Goal: Task Accomplishment & Management: Use online tool/utility

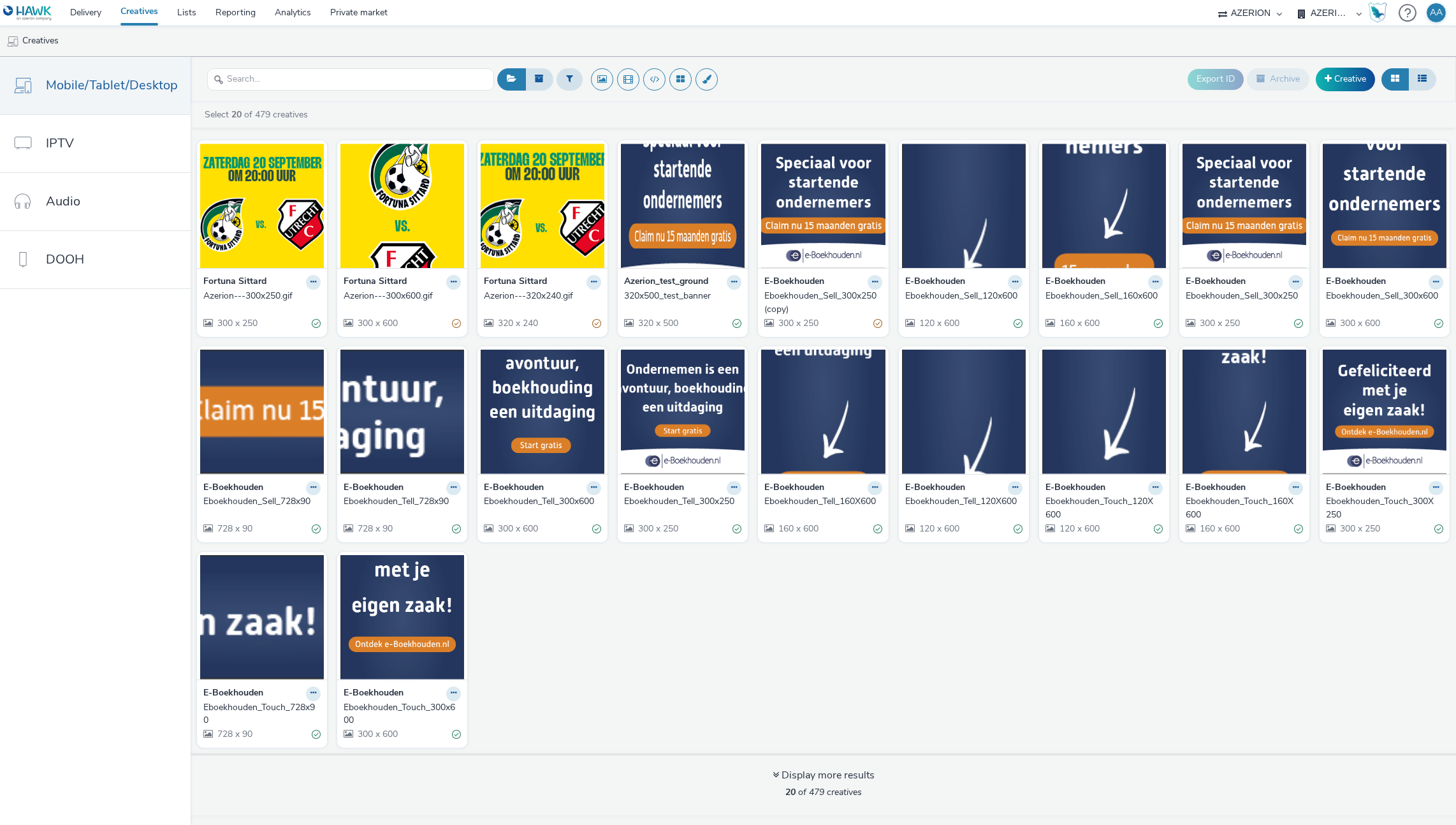
select select "ac009755-aa48-4799-8050-7a339a378eb8"
select select "a1f58486-1528-4f8c-8610-e1cdd7553bc1"
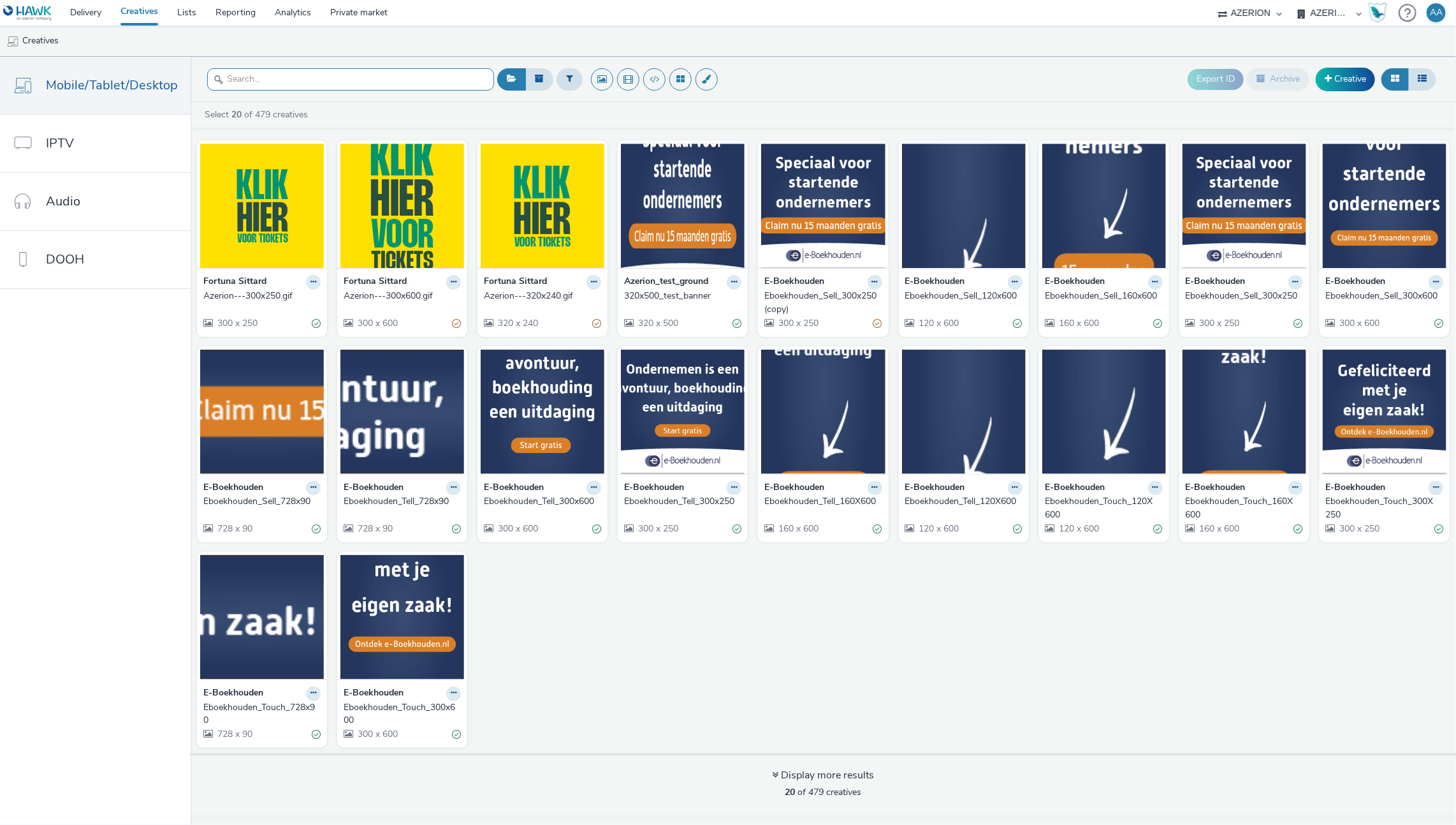
click at [270, 75] on input "text" at bounding box center [350, 79] width 287 height 22
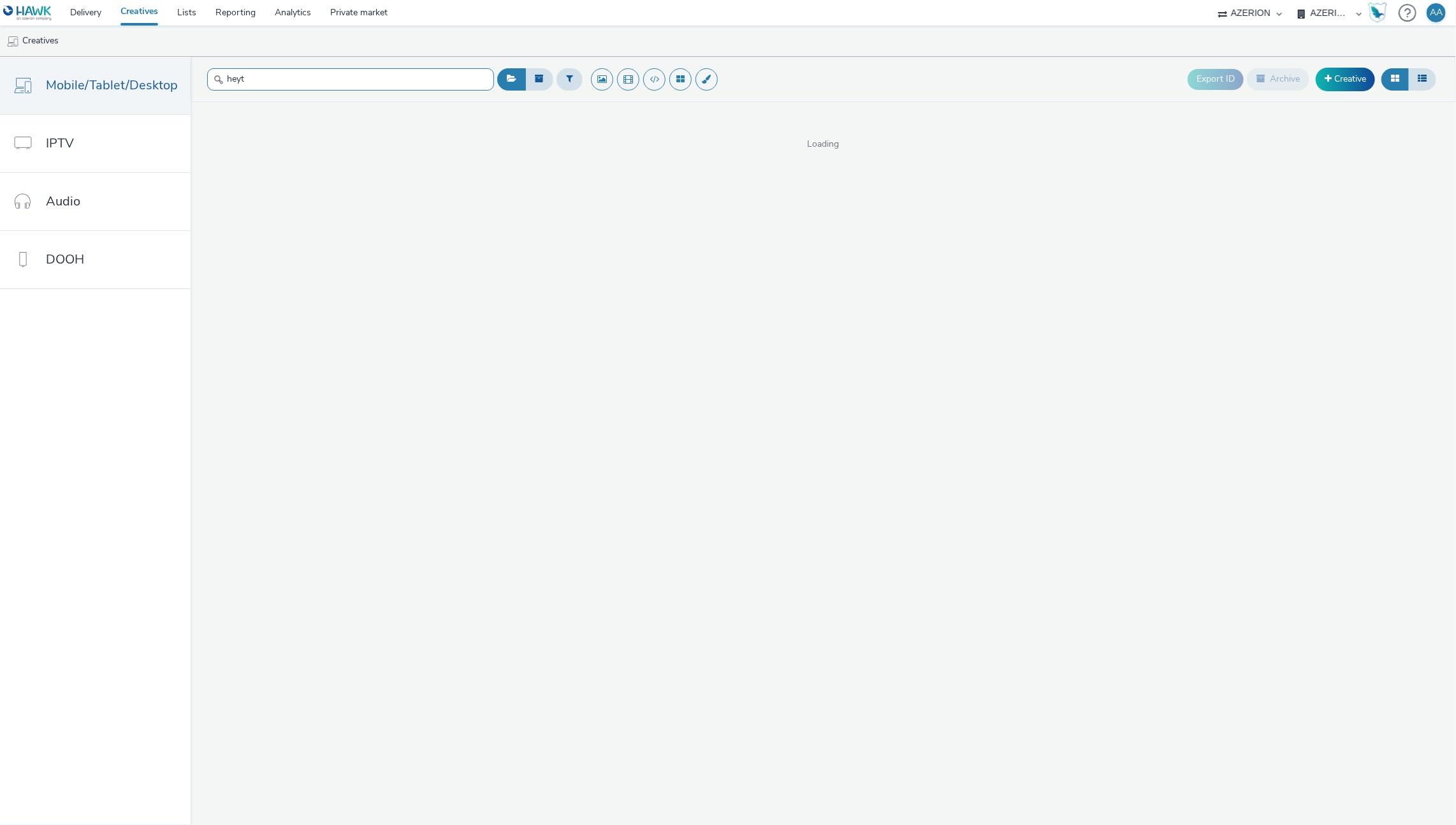
type input "heyt"
click at [1342, 2] on select "AZERION AZERION APAC AZERION AUSTRIA AZERION BEL - ADEXPERTS AZERION BRAZIL AZE…" at bounding box center [1329, 12] width 77 height 26
select select "79162ed7-0017-4339-93b0-3399b708648f"
click at [1291, 0] on select "AZERION AZERION APAC AZERION AUSTRIA AZERION BEL - ADEXPERTS AZERION BRAZIL AZE…" at bounding box center [1329, 12] width 77 height 26
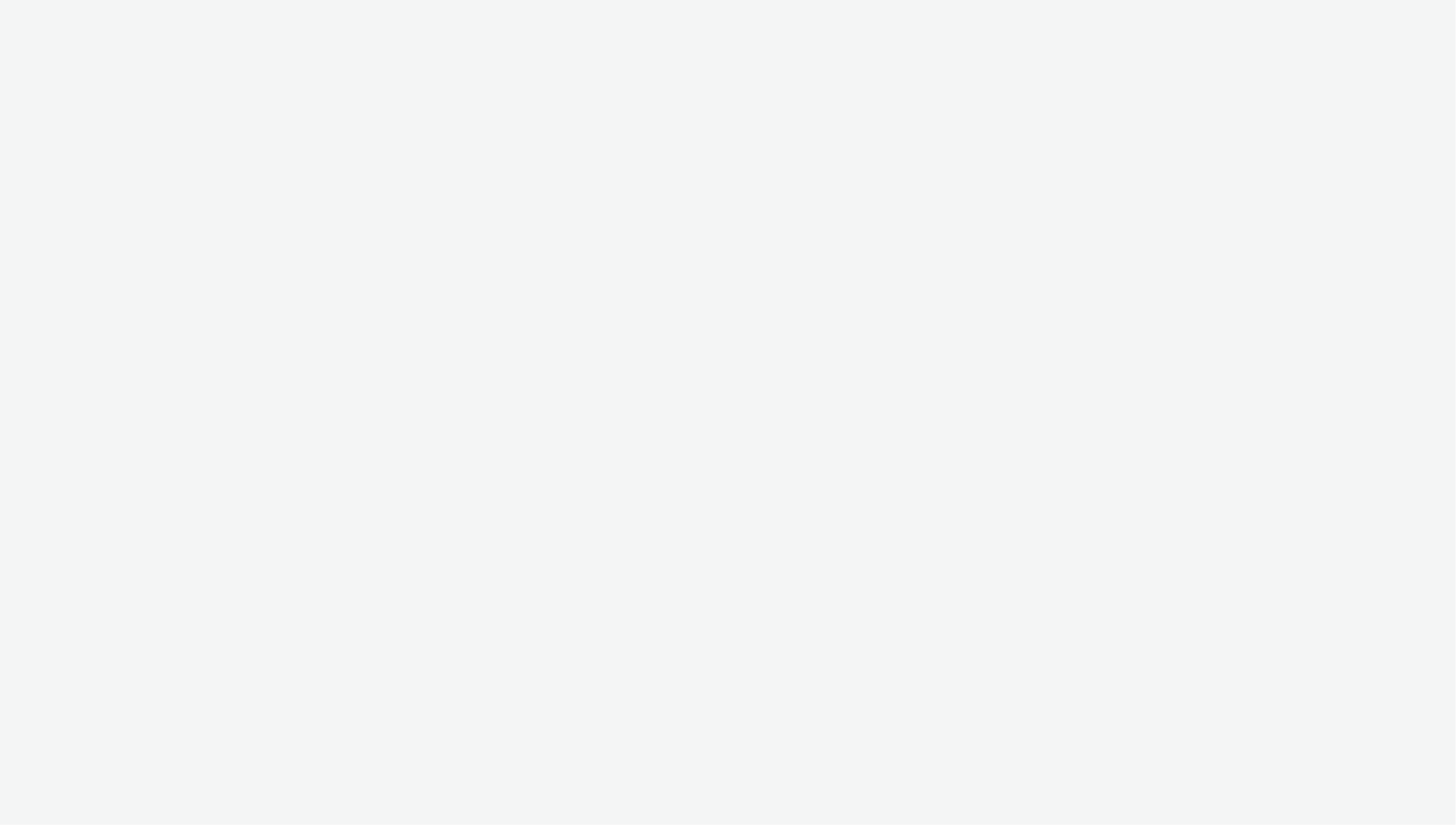
select select "ac009755-aa48-4799-8050-7a339a378eb8"
select select "79162ed7-0017-4339-93b0-3399b708648f"
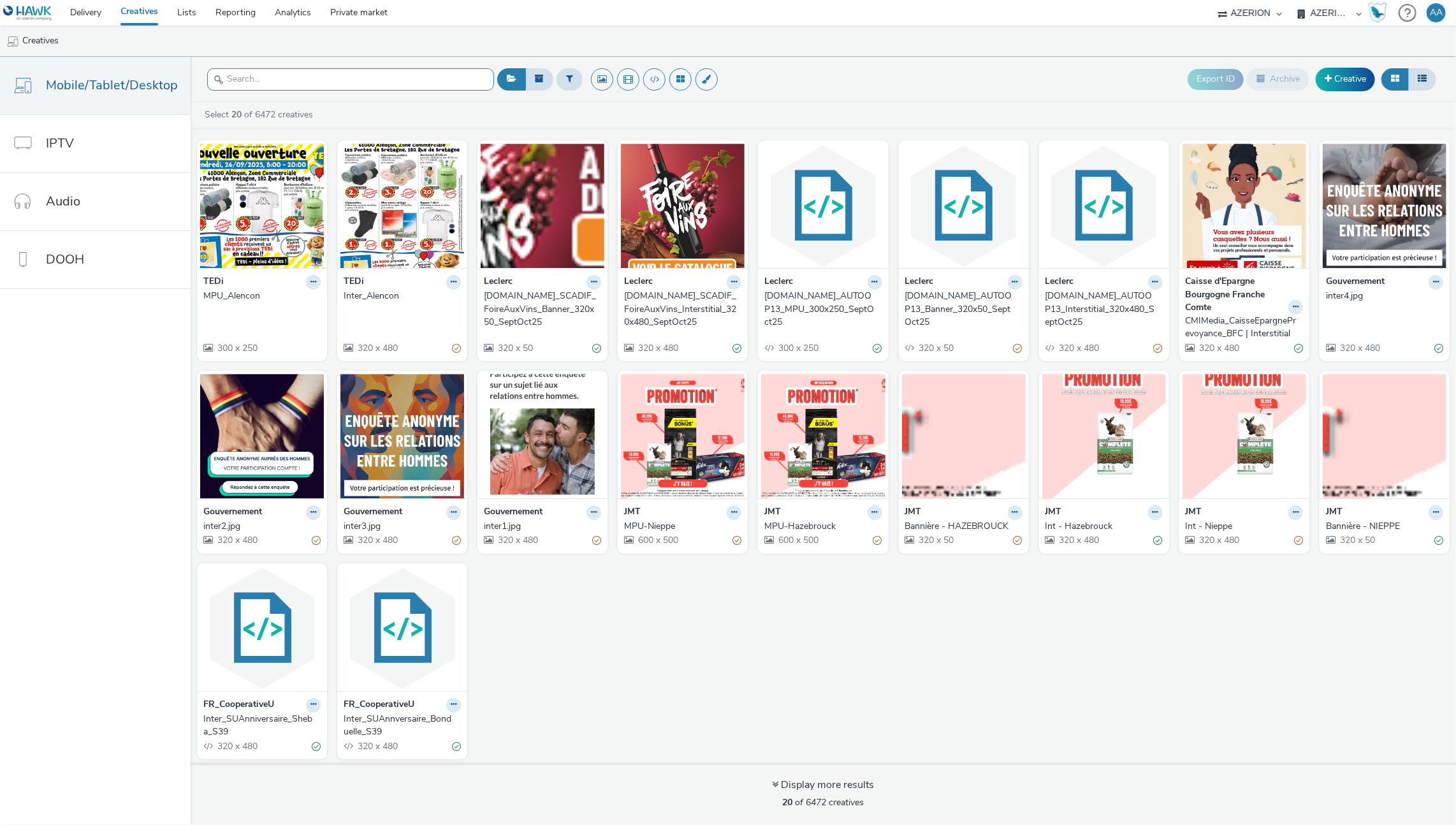
click at [286, 88] on input "text" at bounding box center [350, 79] width 287 height 22
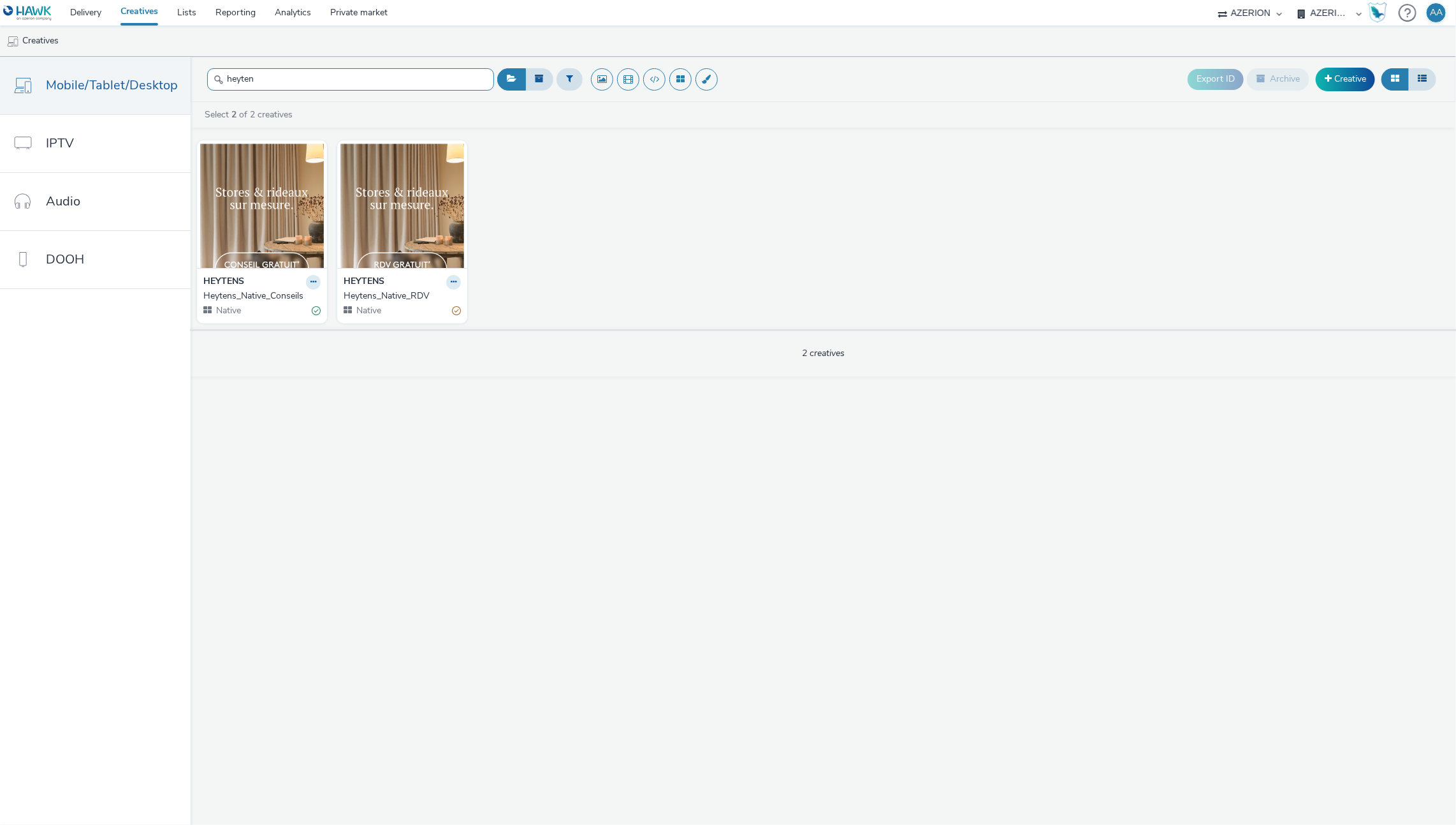
type input "heyten"
click at [384, 275] on div "HEYTENS" at bounding box center [403, 282] width 117 height 15
click at [398, 301] on div "Heytens_Native_RDV" at bounding box center [400, 296] width 112 height 12
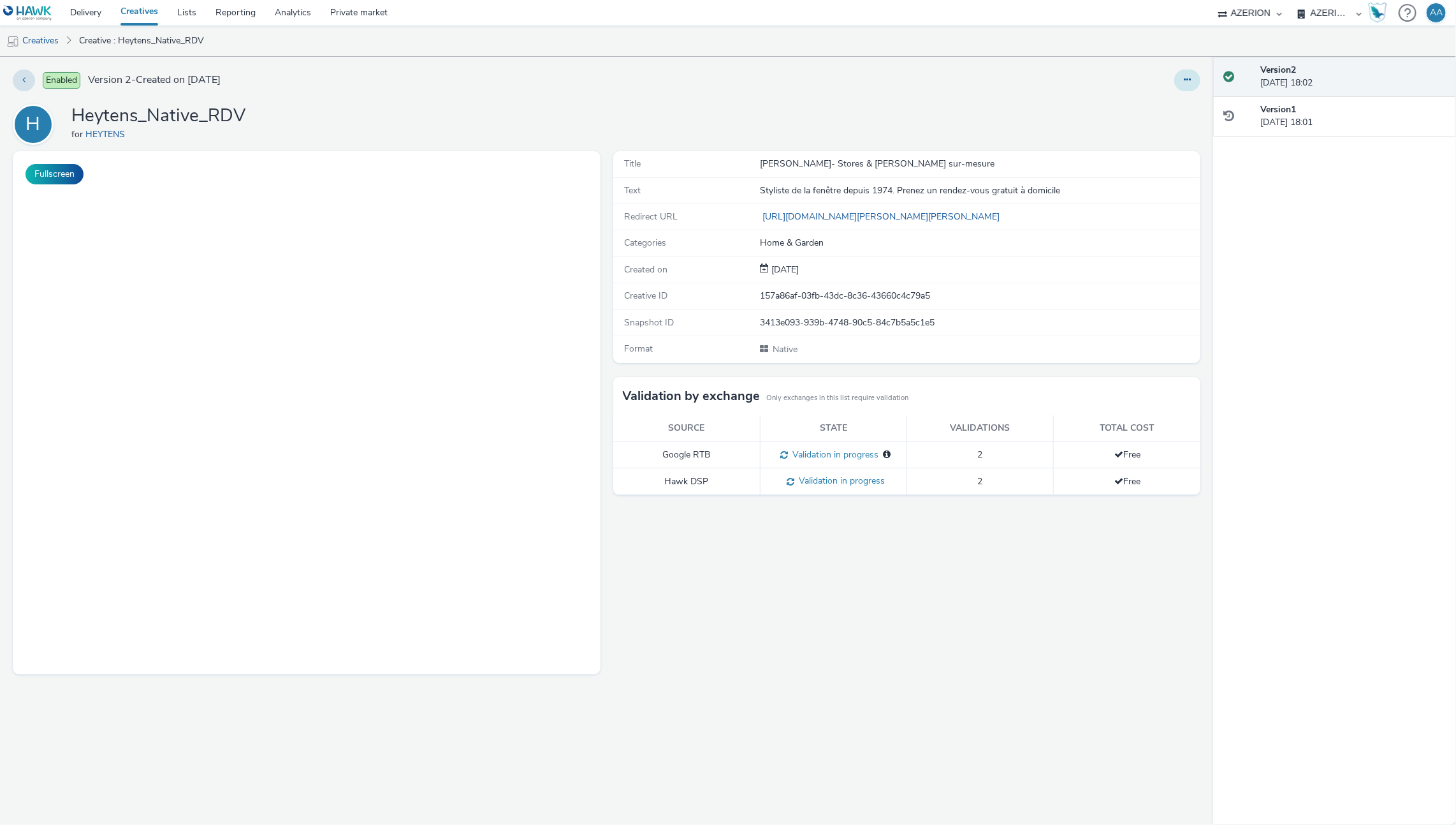
click at [1180, 75] on button at bounding box center [1188, 80] width 26 height 22
click at [1171, 101] on link "Edit" at bounding box center [1153, 105] width 96 height 26
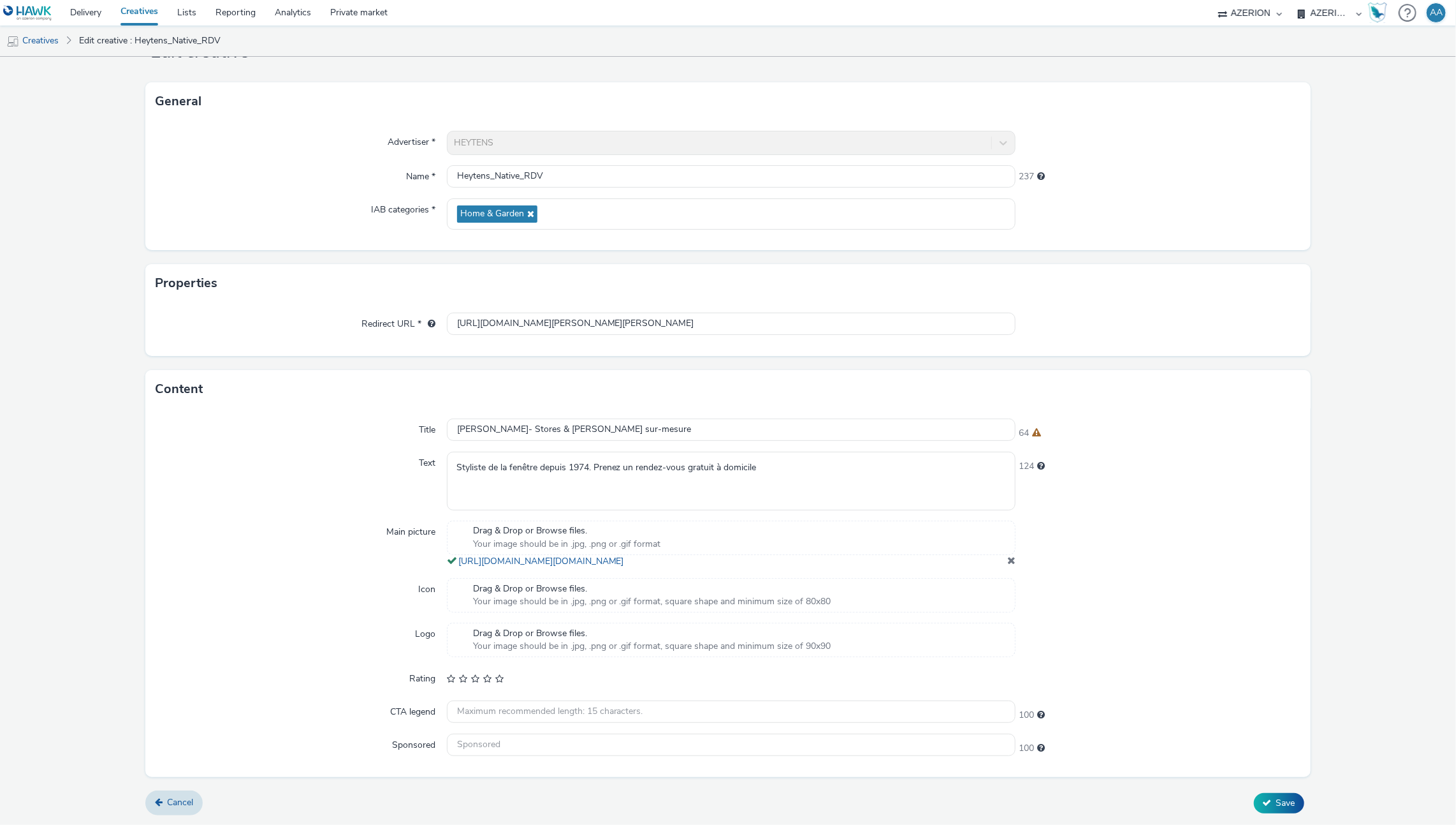
scroll to position [61, 0]
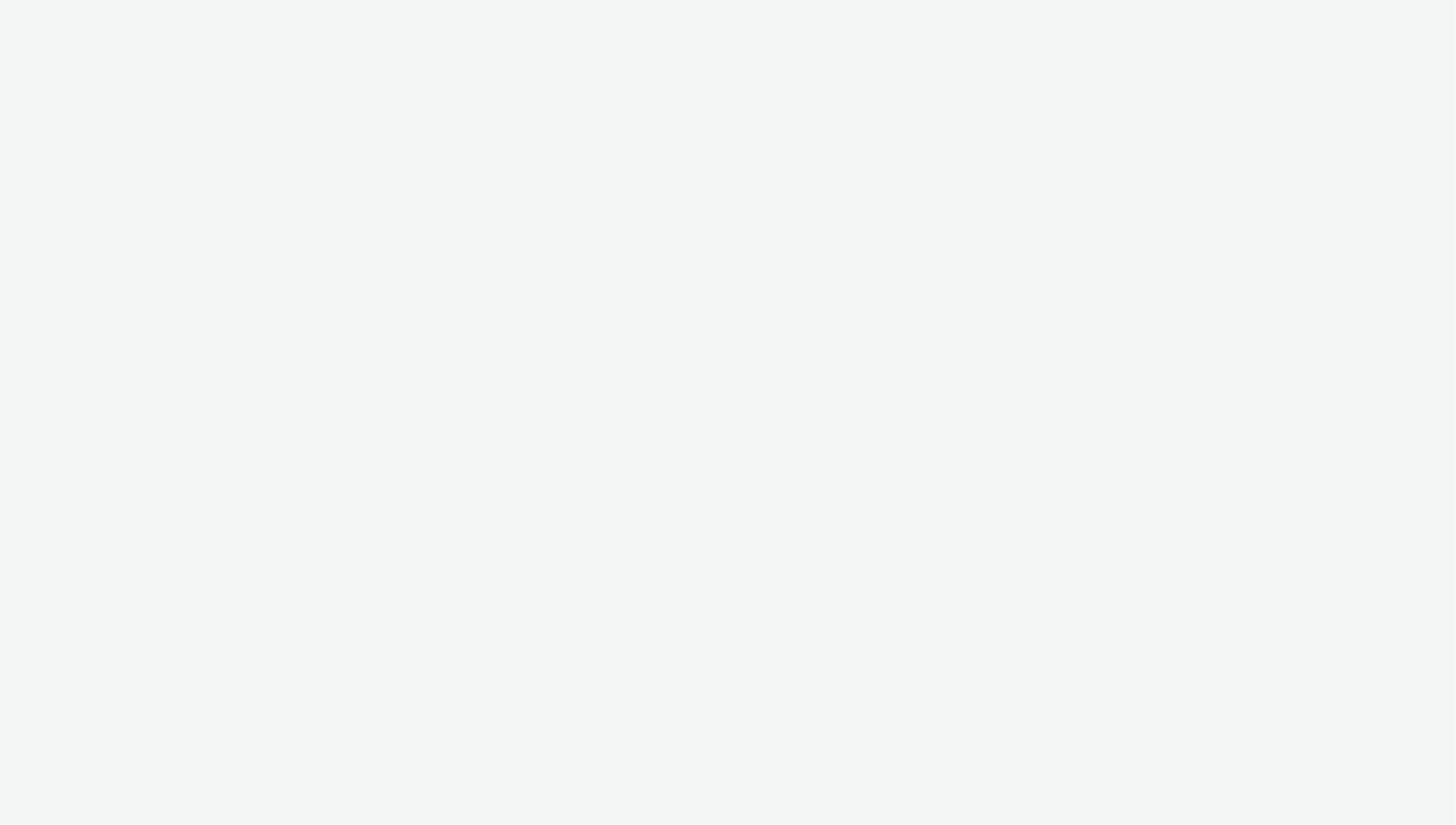
select select "ac009755-aa48-4799-8050-7a339a378eb8"
select select "79162ed7-0017-4339-93b0-3399b708648f"
select select "ac009755-aa48-4799-8050-7a339a378eb8"
select select "79162ed7-0017-4339-93b0-3399b708648f"
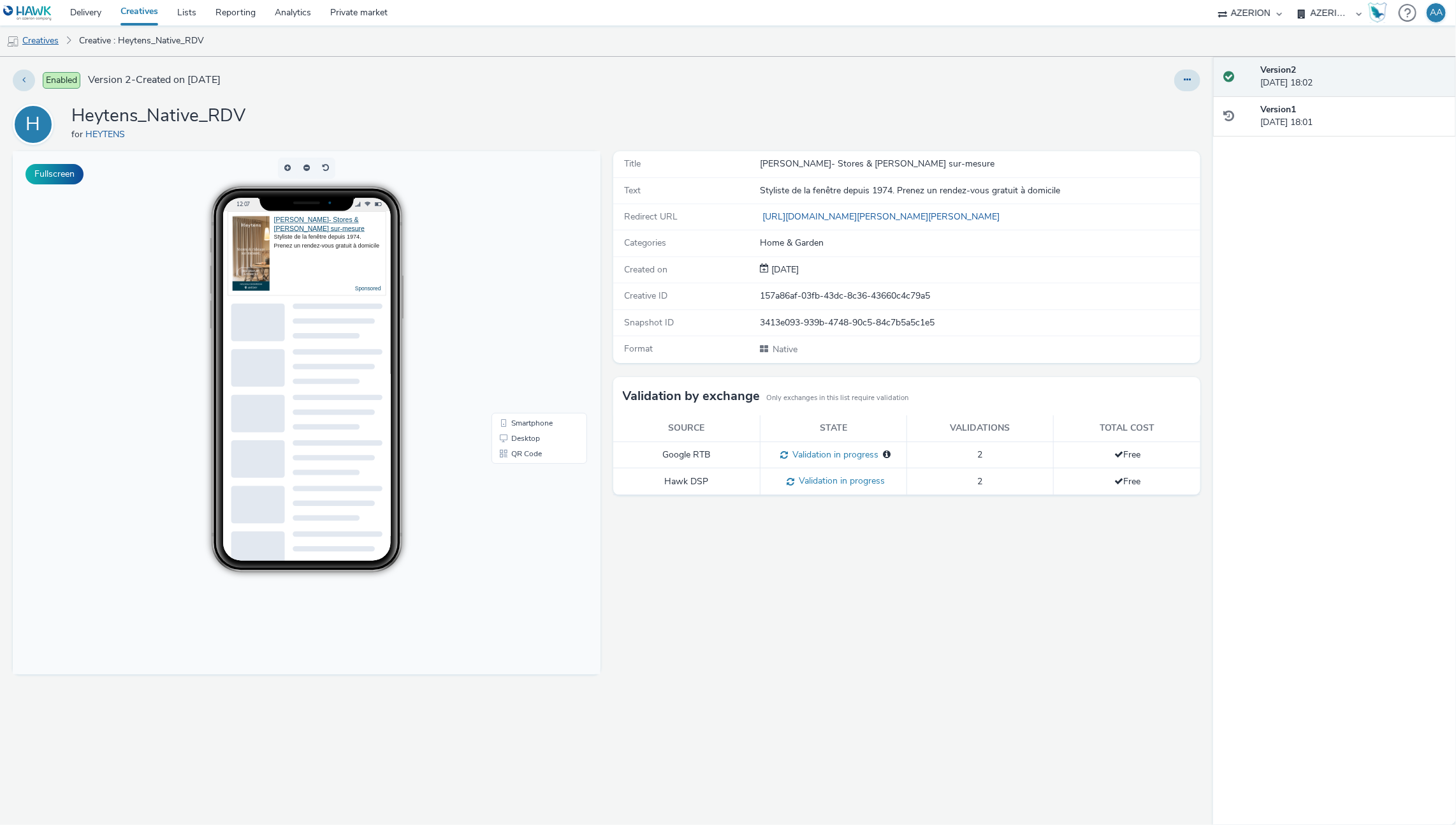
click at [56, 42] on link "Creatives" at bounding box center [32, 41] width 65 height 31
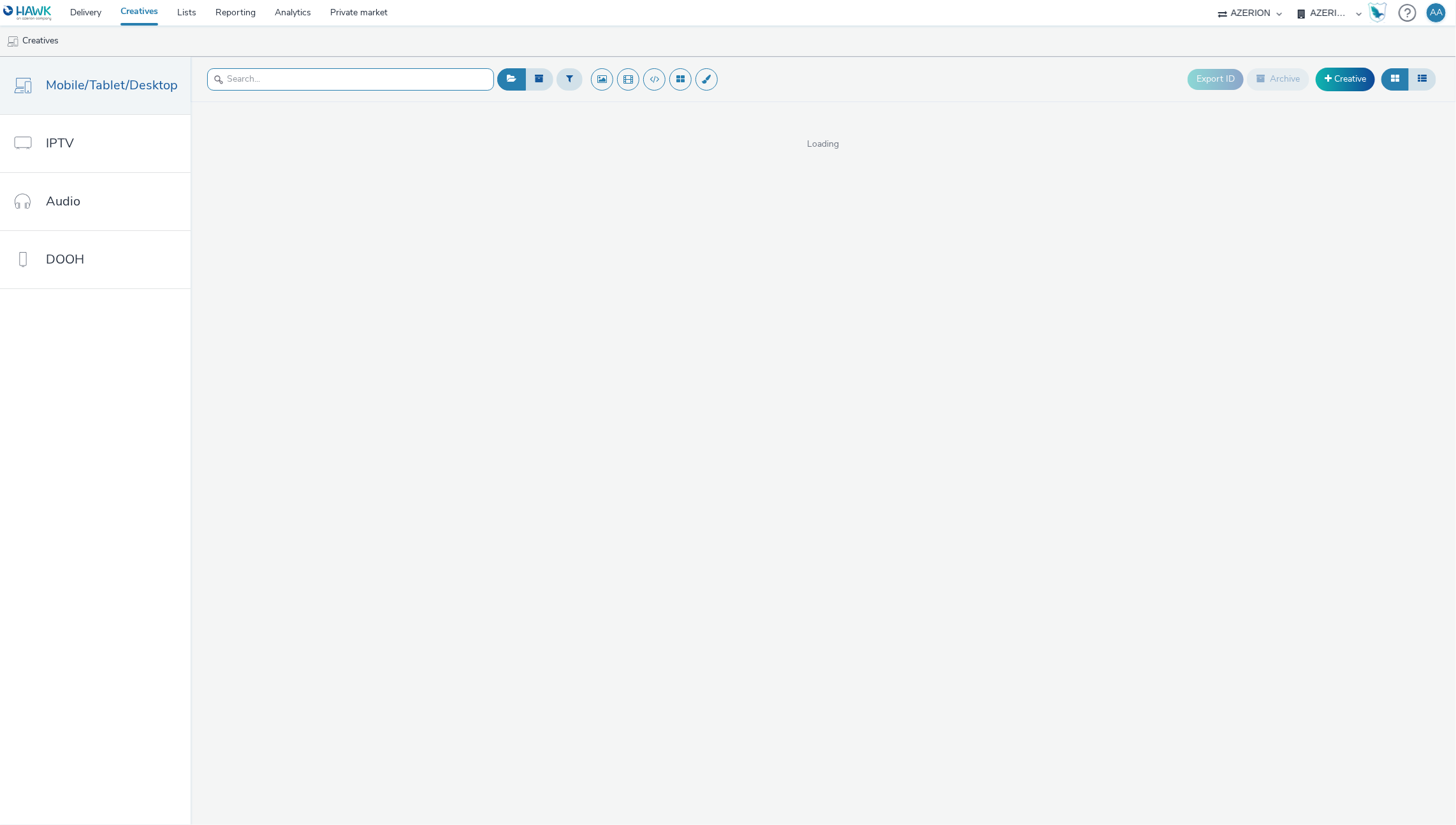
click at [264, 82] on input "text" at bounding box center [350, 79] width 287 height 22
type input "HEYTENS"
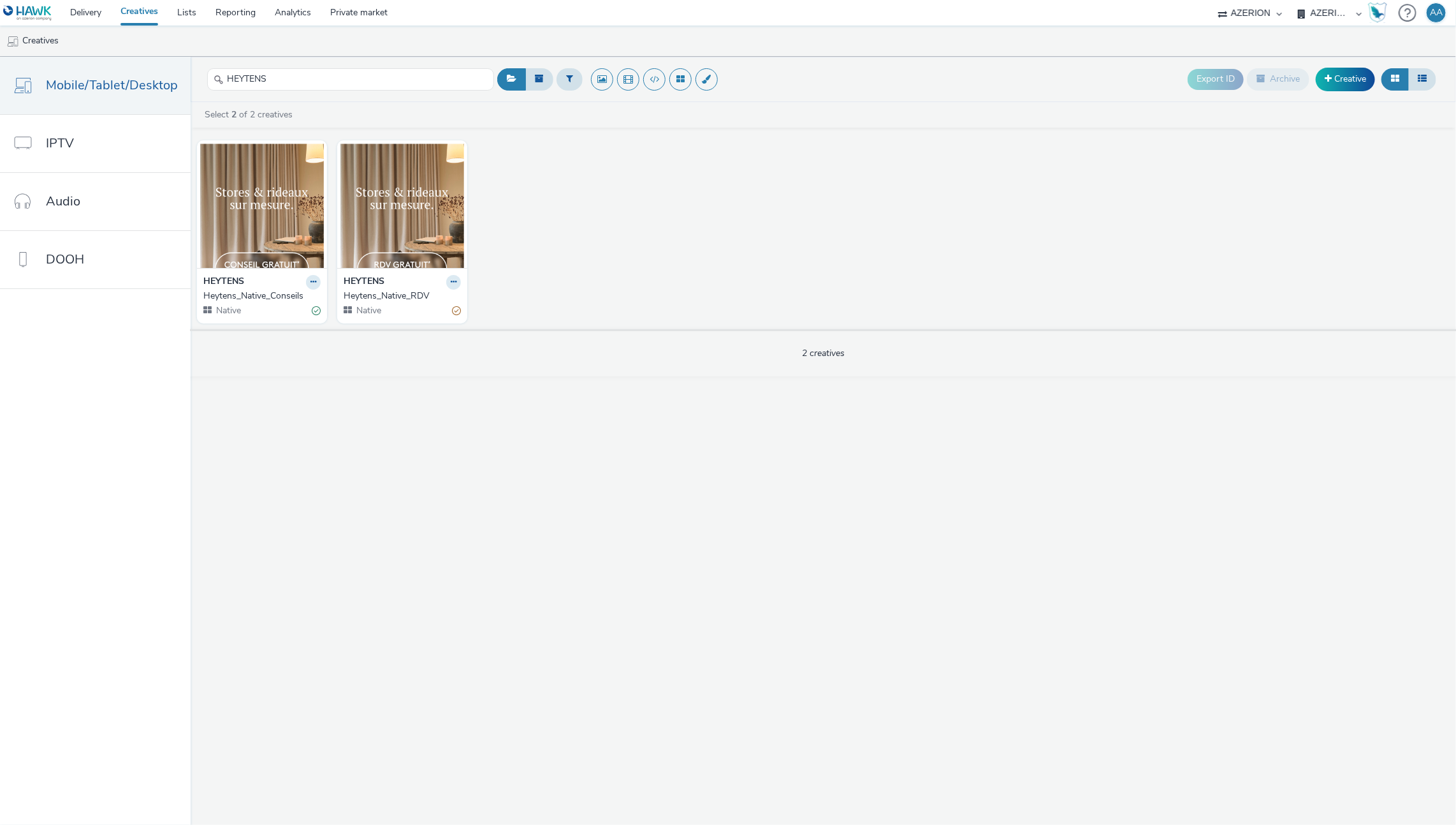
click at [391, 285] on div "HEYTENS" at bounding box center [403, 282] width 117 height 15
click at [365, 299] on div "Heytens_Native_RDV" at bounding box center [400, 296] width 112 height 12
